Goal: Task Accomplishment & Management: Manage account settings

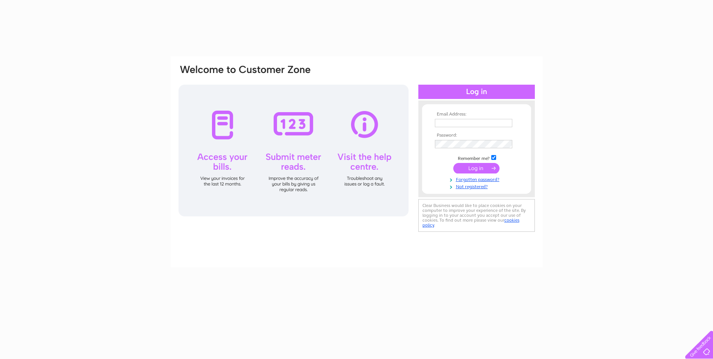
type input "[EMAIL_ADDRESS][DOMAIN_NAME]"
click at [480, 168] on input "submit" at bounding box center [476, 168] width 46 height 11
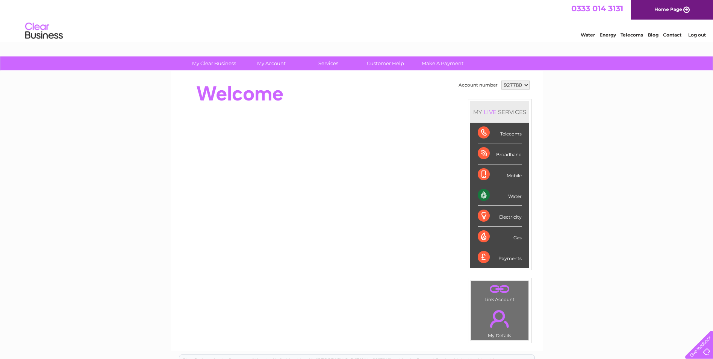
click at [496, 195] on div "Water" at bounding box center [500, 195] width 44 height 21
click at [279, 70] on div "My Clear Business Login Details My Details My Preferences Link Account My Accou…" at bounding box center [356, 63] width 713 height 15
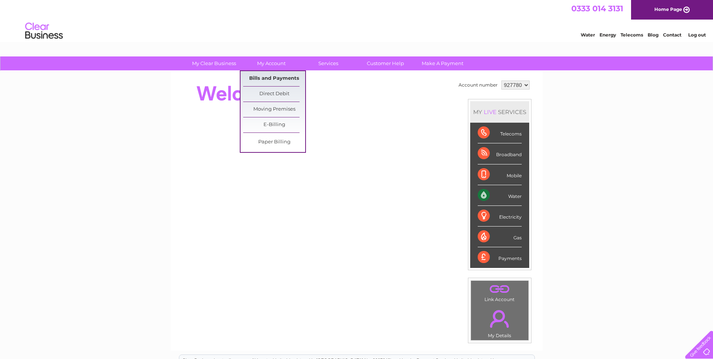
click at [274, 79] on link "Bills and Payments" at bounding box center [274, 78] width 62 height 15
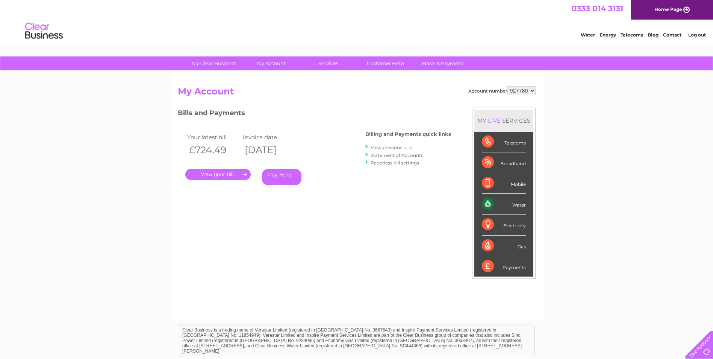
click at [218, 177] on link "." at bounding box center [217, 174] width 65 height 11
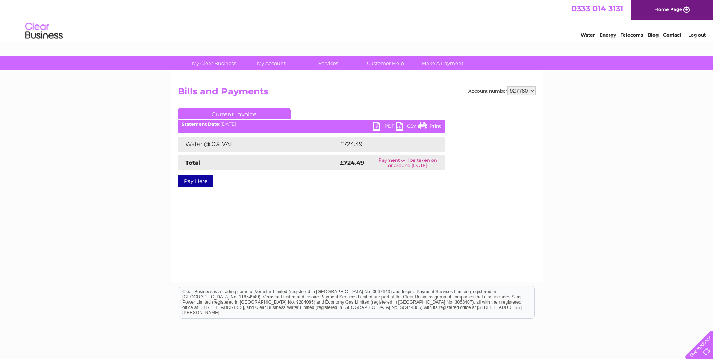
click at [389, 124] on link "PDF" at bounding box center [384, 126] width 23 height 11
